Goal: Check status: Check status

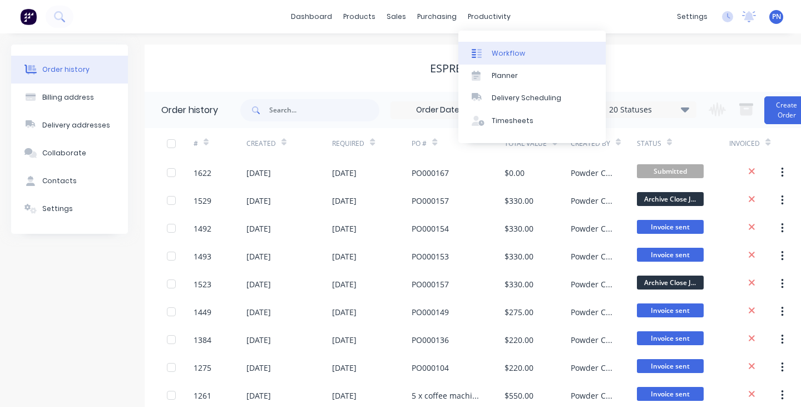
click at [501, 60] on link "Workflow" at bounding box center [531, 53] width 147 height 22
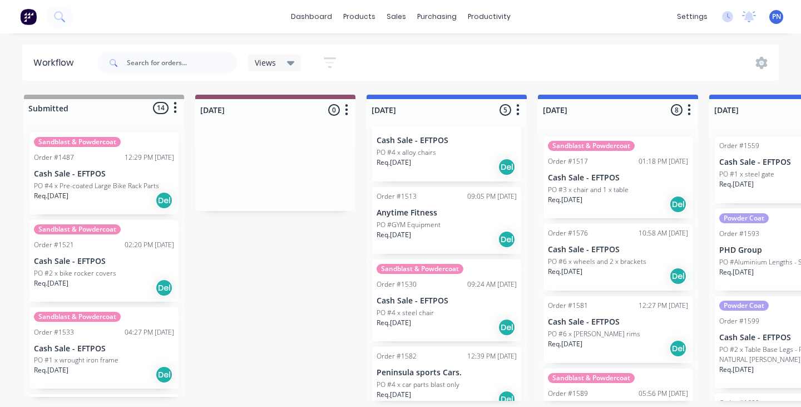
scroll to position [17, 0]
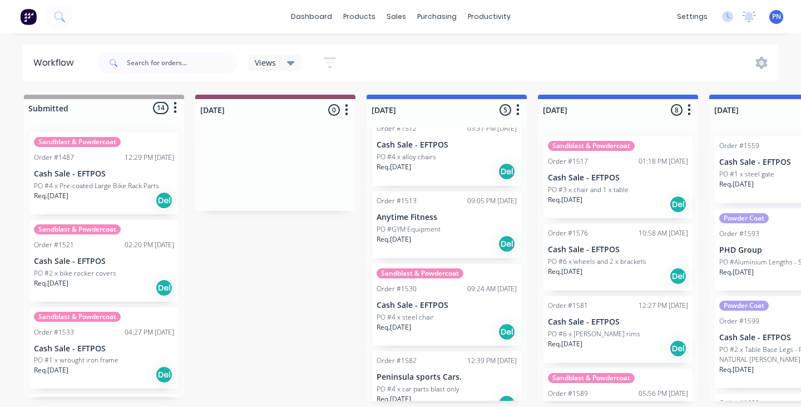
click at [456, 169] on div "Req. [DATE] Del" at bounding box center [447, 171] width 140 height 19
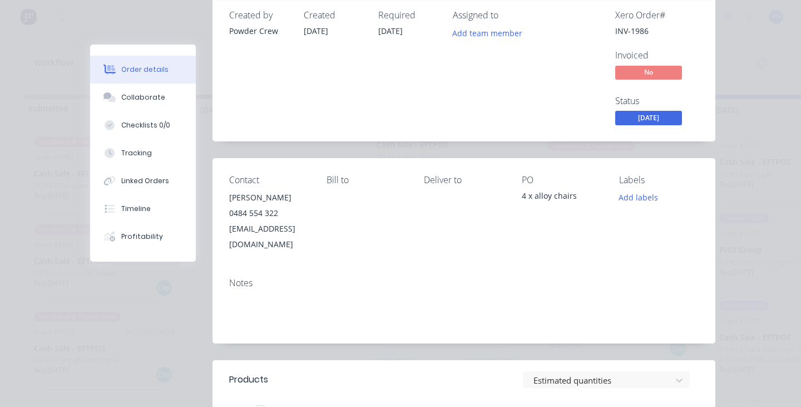
scroll to position [53, 0]
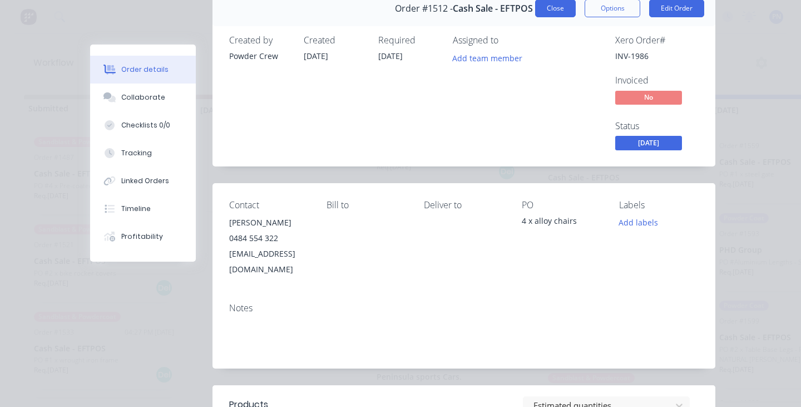
click at [566, 10] on button "Close" at bounding box center [555, 8] width 41 height 18
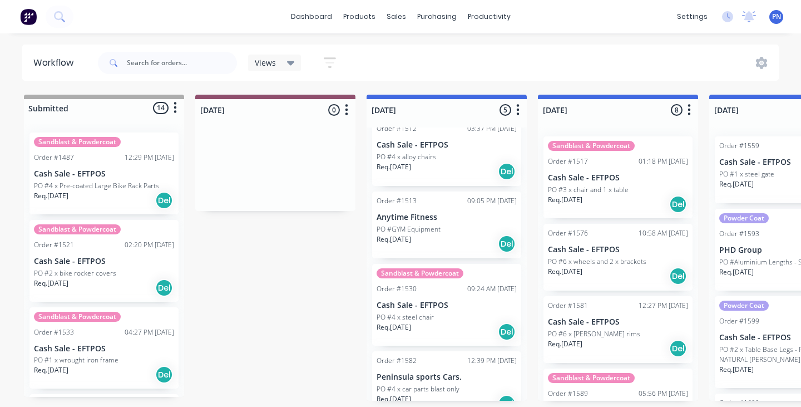
click at [487, 315] on div "PO #4 x steel chair" at bounding box center [447, 317] width 140 height 10
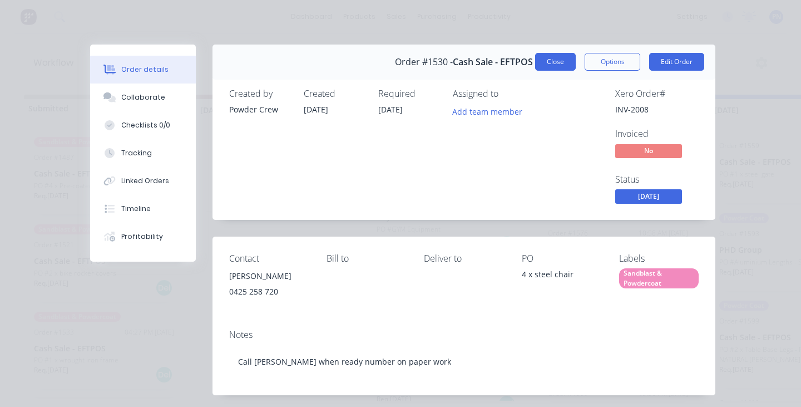
scroll to position [0, 0]
click at [639, 201] on span "[DATE]" at bounding box center [648, 196] width 67 height 14
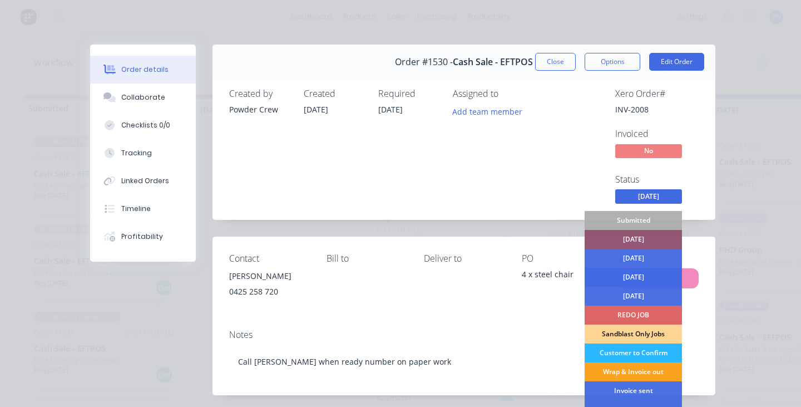
click at [636, 274] on div "[DATE]" at bounding box center [633, 277] width 97 height 19
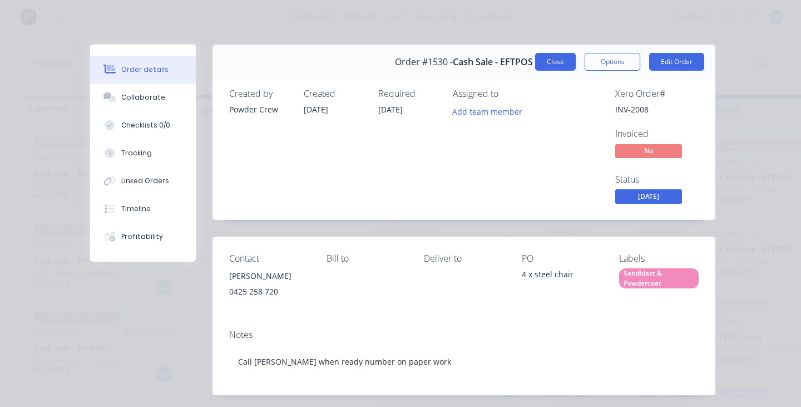
click at [552, 66] on button "Close" at bounding box center [555, 62] width 41 height 18
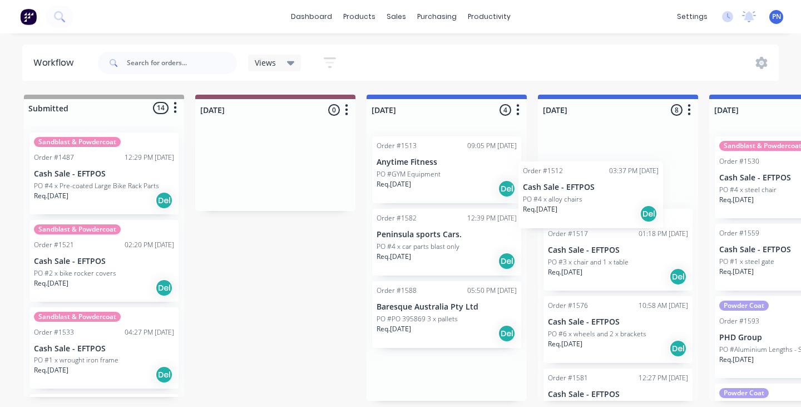
drag, startPoint x: 457, startPoint y: 177, endPoint x: 609, endPoint y: 202, distance: 153.9
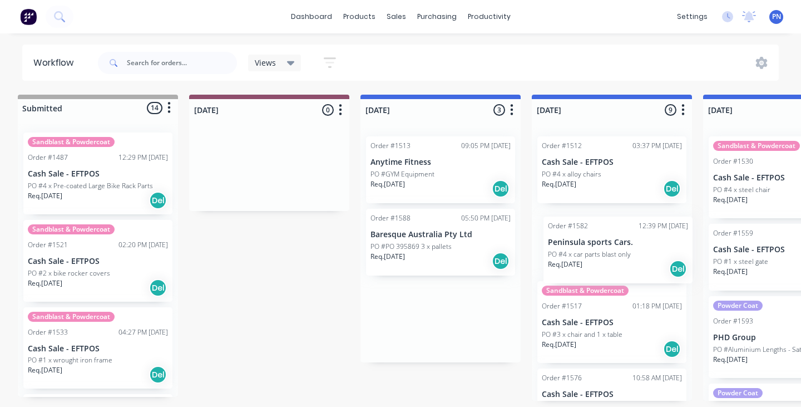
drag, startPoint x: 456, startPoint y: 254, endPoint x: 630, endPoint y: 260, distance: 174.2
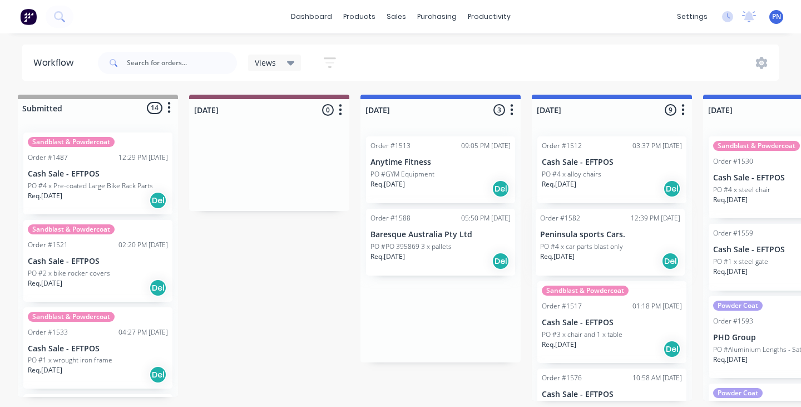
scroll to position [0, 8]
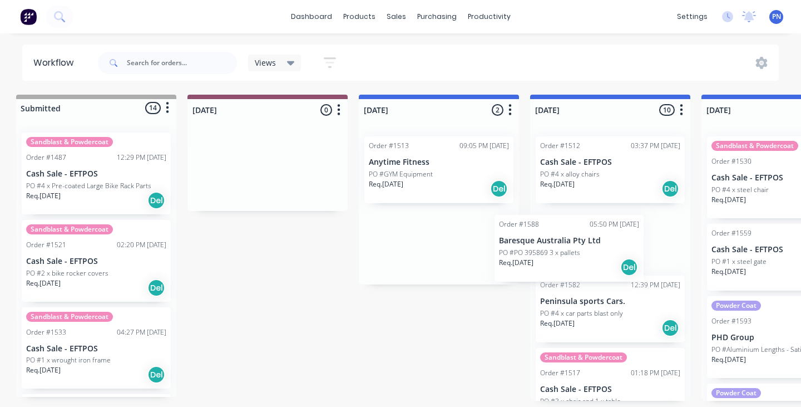
drag, startPoint x: 460, startPoint y: 253, endPoint x: 599, endPoint y: 260, distance: 138.7
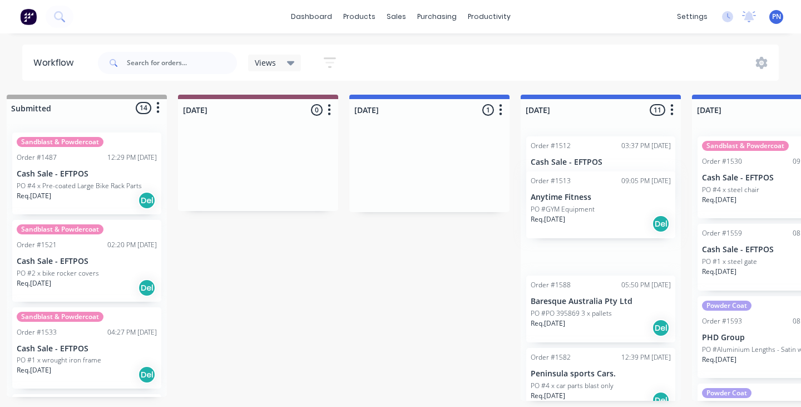
drag, startPoint x: 452, startPoint y: 175, endPoint x: 611, endPoint y: 204, distance: 161.7
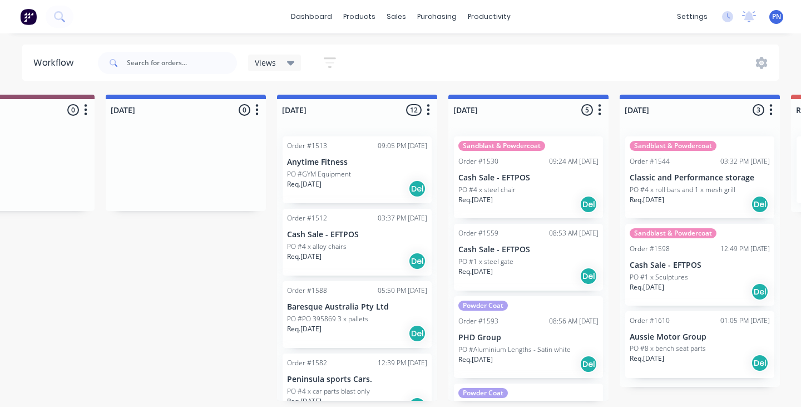
scroll to position [0, 287]
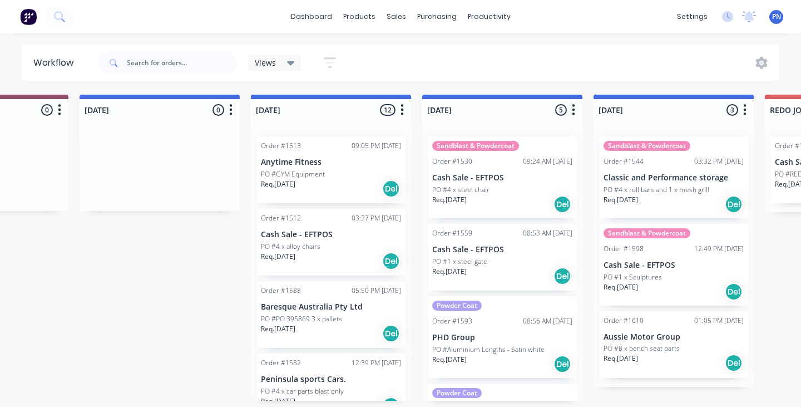
click at [493, 76] on div "Views Save new view None (Default) edit Show/Hide statuses Show line item cards…" at bounding box center [438, 62] width 684 height 33
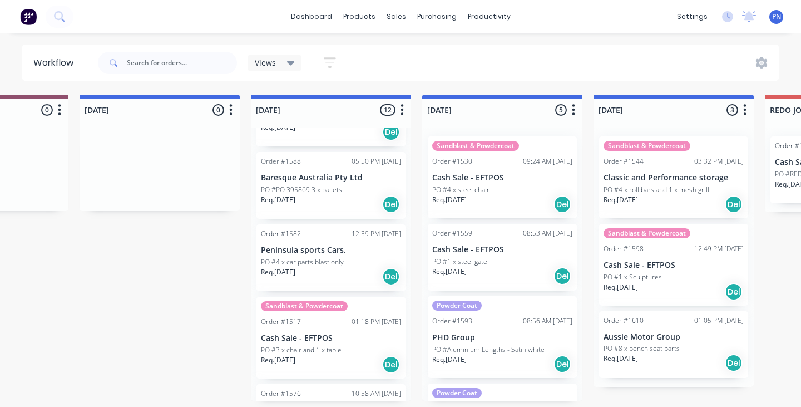
scroll to position [154, 0]
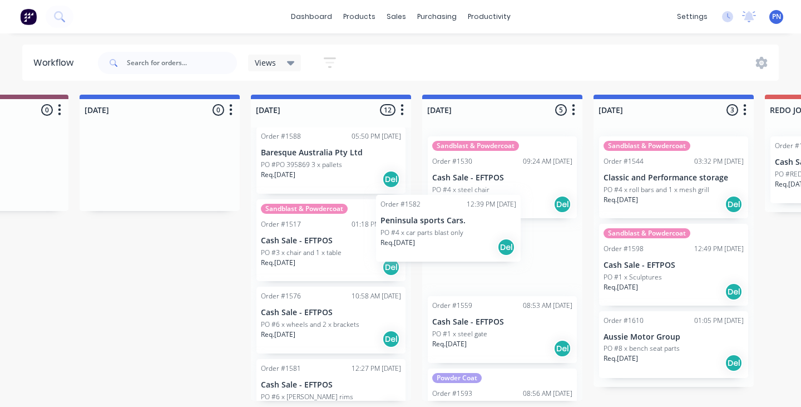
drag, startPoint x: 339, startPoint y: 240, endPoint x: 464, endPoint y: 236, distance: 125.2
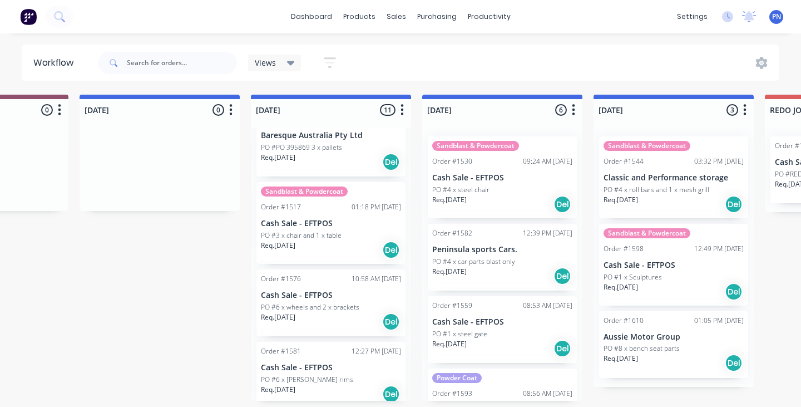
scroll to position [189, 0]
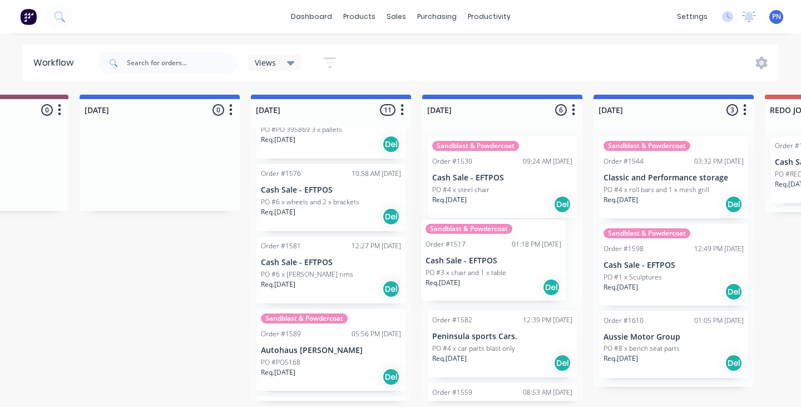
drag, startPoint x: 342, startPoint y: 203, endPoint x: 511, endPoint y: 259, distance: 178.0
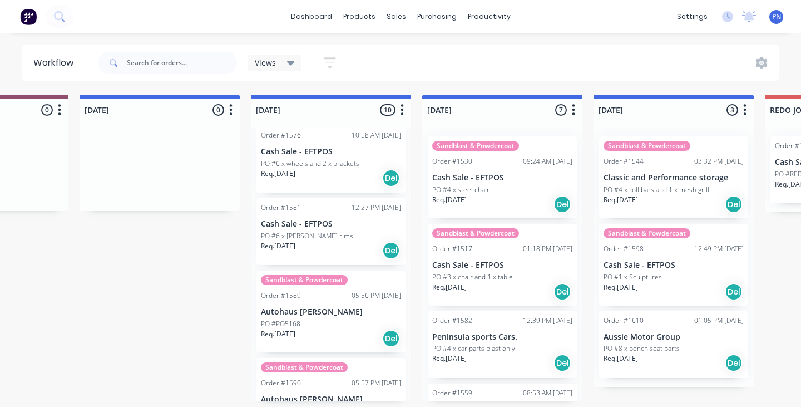
scroll to position [230, 0]
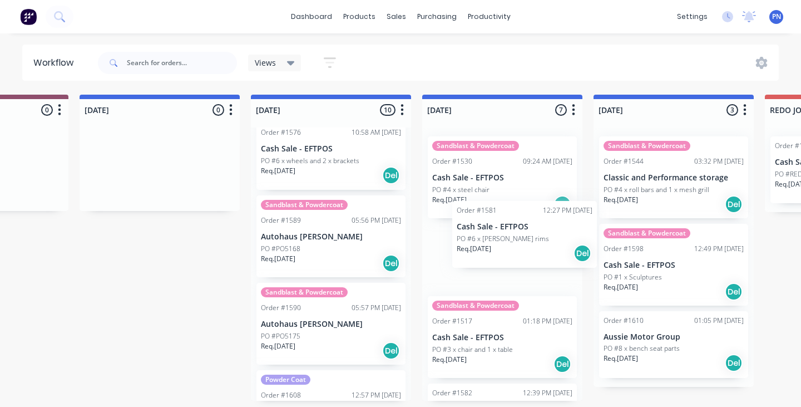
drag, startPoint x: 337, startPoint y: 236, endPoint x: 536, endPoint y: 243, distance: 198.7
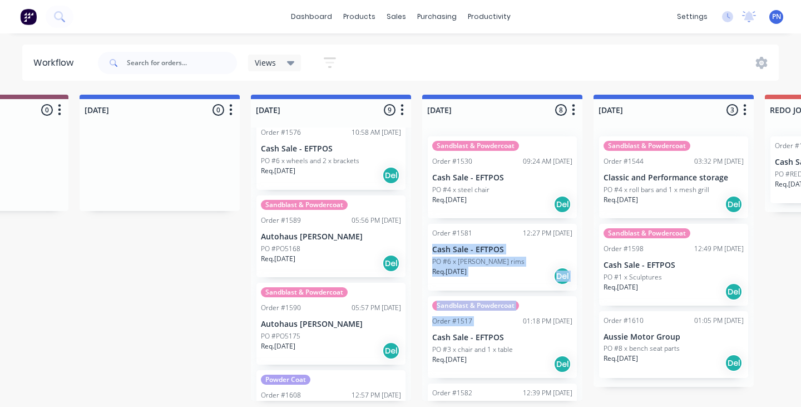
click at [568, 243] on div "Sandblast & Powdercoat Order #1530 09:24 AM [DATE] Cash Sale - EFTPOS PO #4 x s…" at bounding box center [502, 263] width 160 height 273
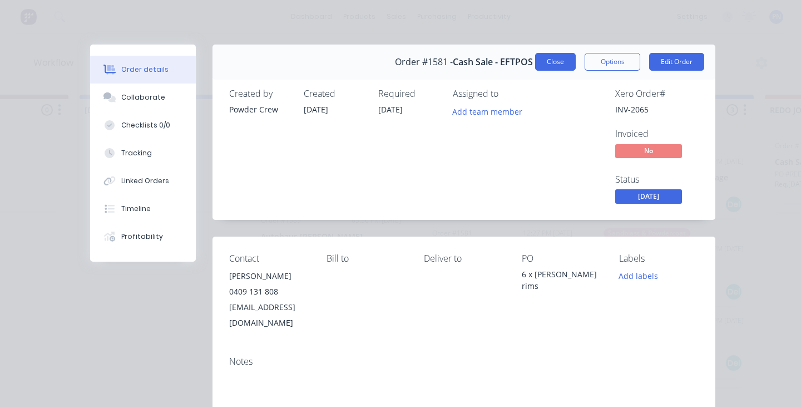
click at [549, 55] on button "Close" at bounding box center [555, 62] width 41 height 18
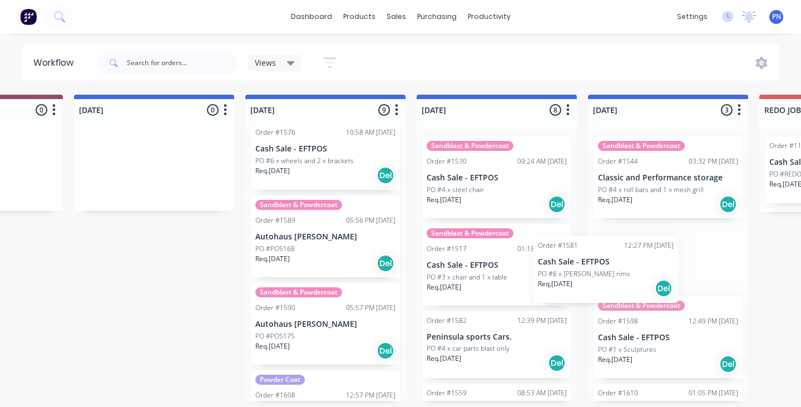
drag, startPoint x: 527, startPoint y: 258, endPoint x: 636, endPoint y: 268, distance: 109.0
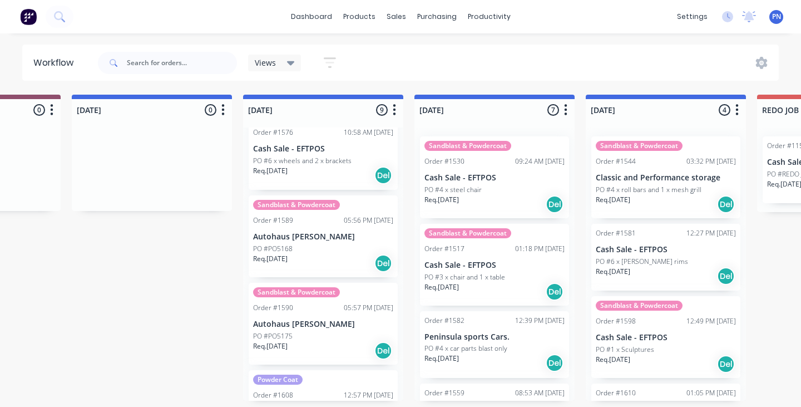
click at [339, 280] on div "Order #1513 09:05 PM [DATE] Anytime Fitness PO #GYM Equipment Req. [DATE] Del O…" at bounding box center [323, 263] width 160 height 273
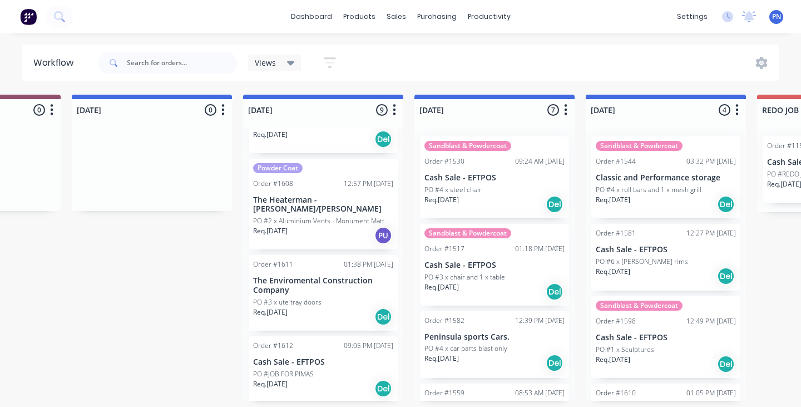
scroll to position [441, 0]
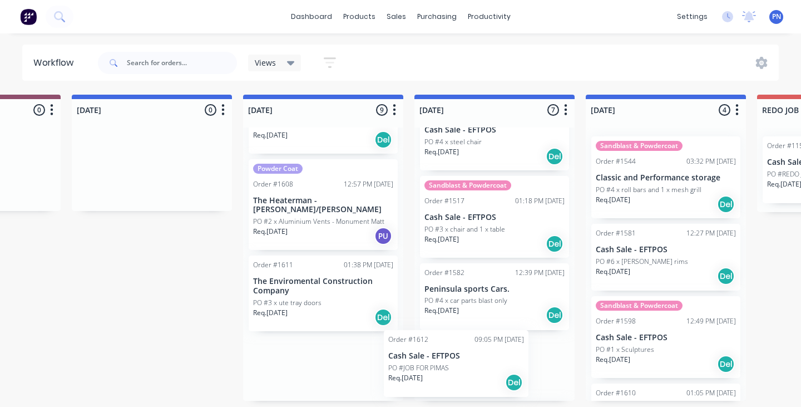
drag, startPoint x: 327, startPoint y: 362, endPoint x: 459, endPoint y: 365, distance: 131.9
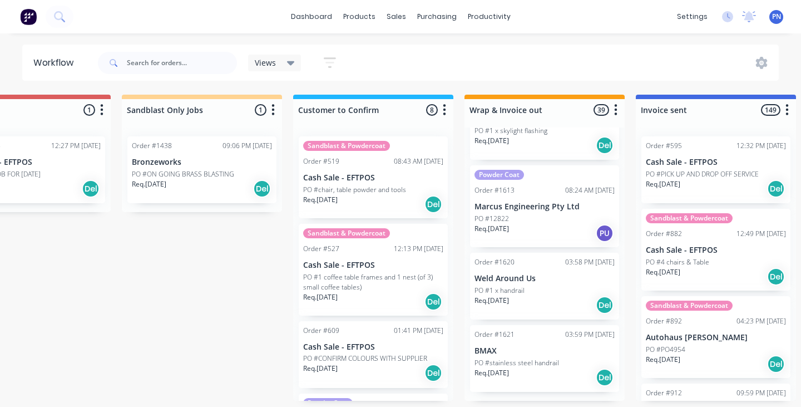
scroll to position [2716, 0]
